Goal: Task Accomplishment & Management: Manage account settings

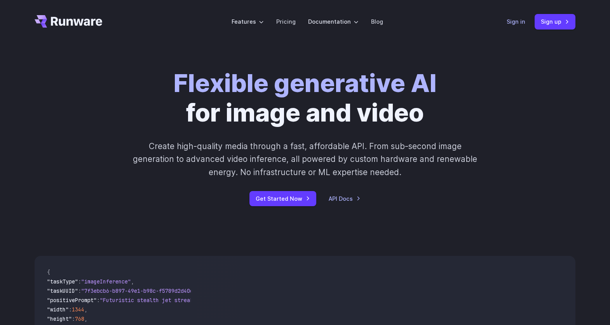
click at [518, 20] on link "Sign in" at bounding box center [516, 21] width 19 height 9
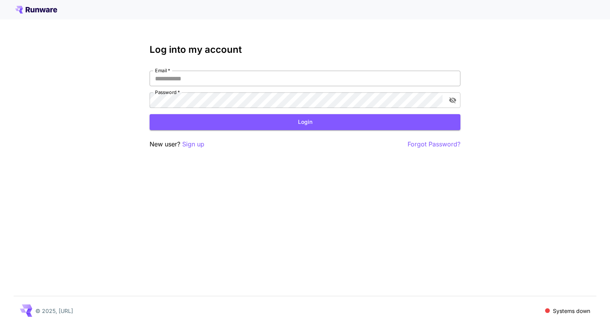
click at [269, 83] on input "Email   *" at bounding box center [305, 79] width 311 height 16
type input "**********"
click at [548, 310] on span at bounding box center [548, 311] width 5 height 5
click at [560, 314] on p "Systems down" at bounding box center [571, 311] width 37 height 8
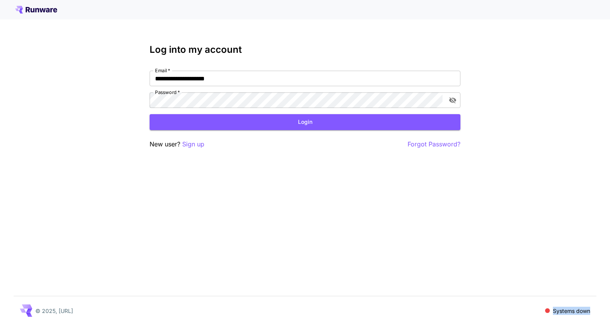
click at [560, 314] on p "Systems down" at bounding box center [571, 311] width 37 height 8
click at [542, 313] on div "© 2025, Runware.ai Systems down" at bounding box center [305, 311] width 583 height 29
click at [268, 44] on h3 "Log into my account" at bounding box center [305, 49] width 311 height 11
